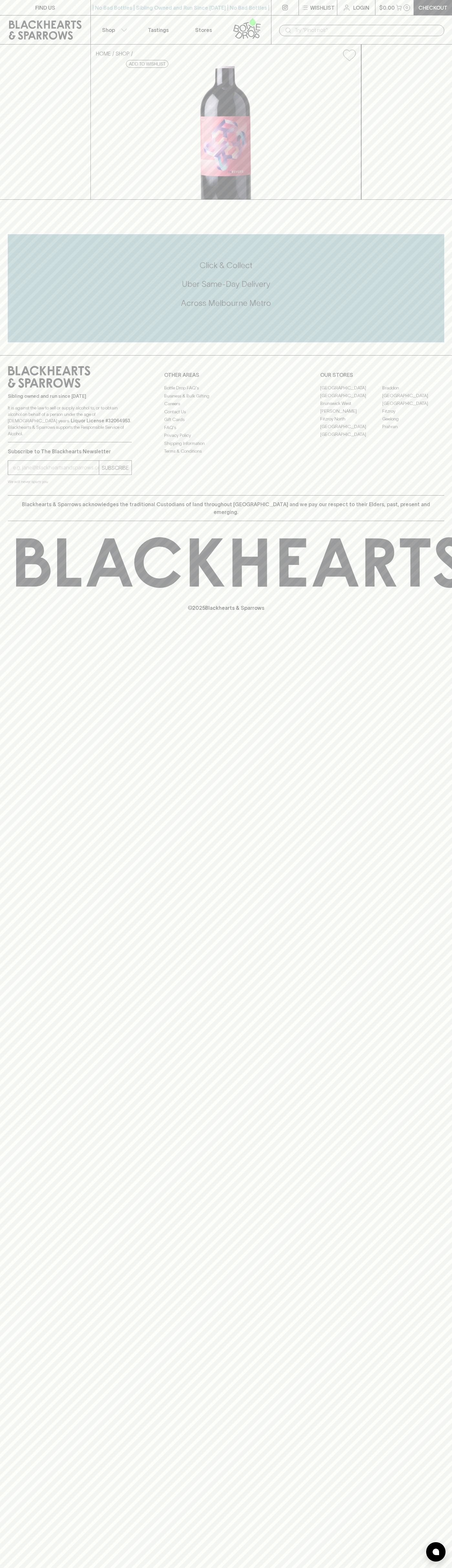
click at [413, 415] on link "Fitzroy" at bounding box center [413, 411] width 62 height 8
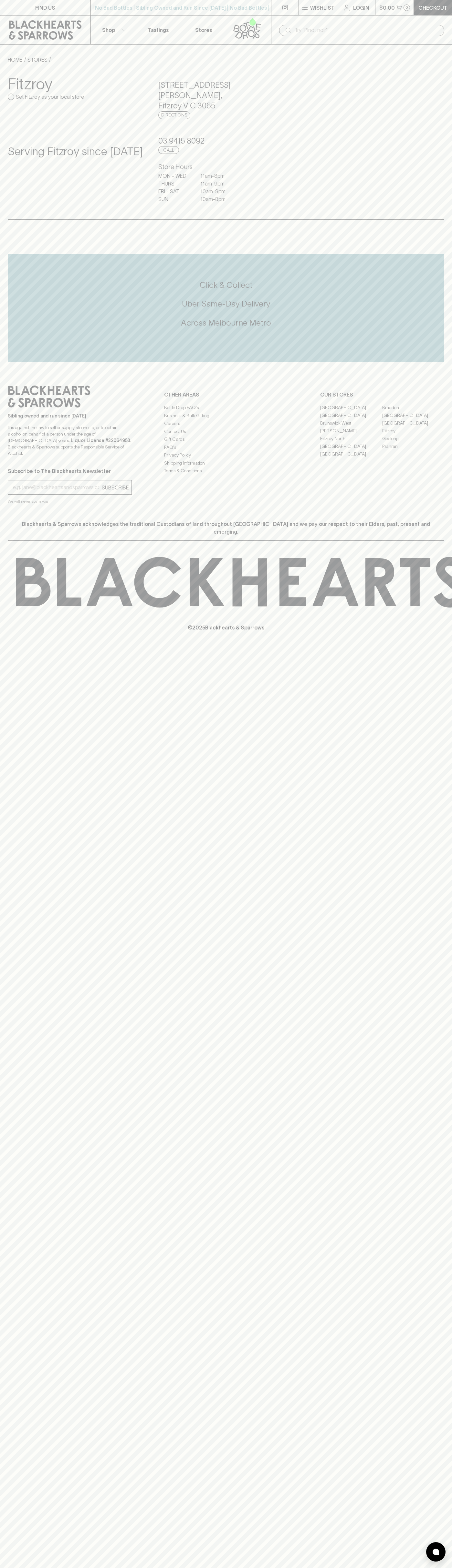
click at [71, 5] on link "FIND US" at bounding box center [45, 7] width 90 height 15
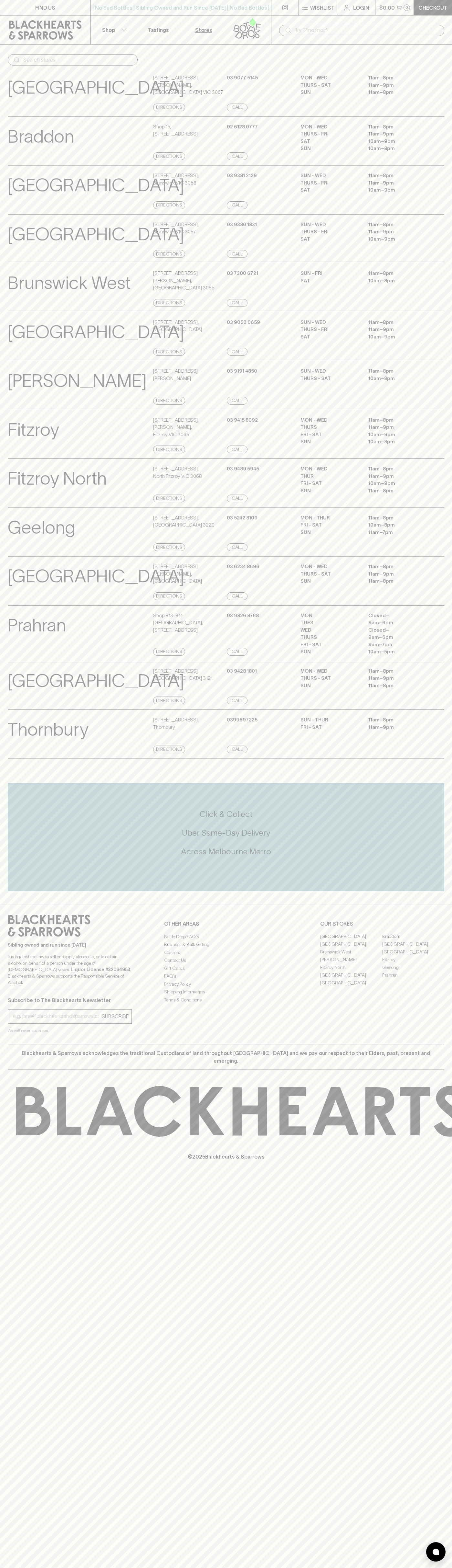
click at [265, 1567] on html "FIND US | No Bad Bottles | Sibling Owned and Run Since 2006 | No Bad Bottles | …" at bounding box center [226, 784] width 452 height 1568
click at [10, 1505] on div "FIND US | No Bad Bottles | Sibling Owned and Run Since 2006 | No Bad Bottles | …" at bounding box center [226, 784] width 452 height 1568
